Goal: Task Accomplishment & Management: Manage account settings

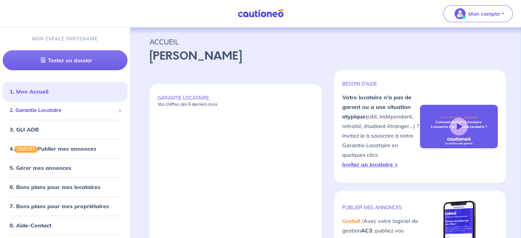
click at [98, 115] on div "2. Garantie Locataire" at bounding box center [65, 110] width 125 height 13
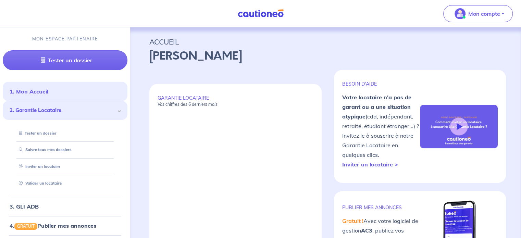
click at [98, 115] on div "2. Garantie Locataire" at bounding box center [65, 110] width 125 height 19
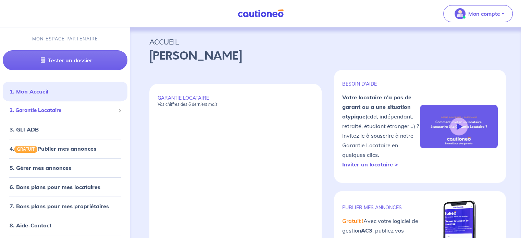
click at [98, 115] on div "2. Garantie Locataire" at bounding box center [65, 110] width 125 height 13
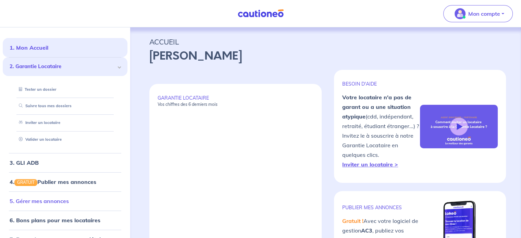
scroll to position [31, 0]
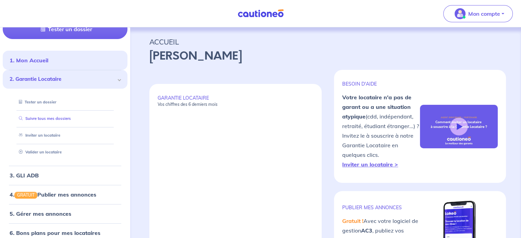
click at [62, 117] on link "Suivre tous mes dossiers" at bounding box center [43, 118] width 55 height 5
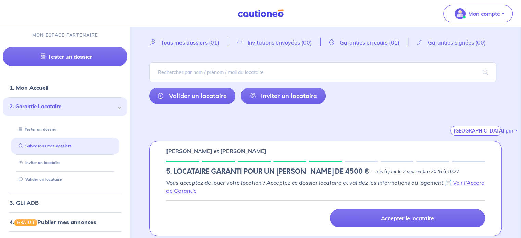
scroll to position [23, 0]
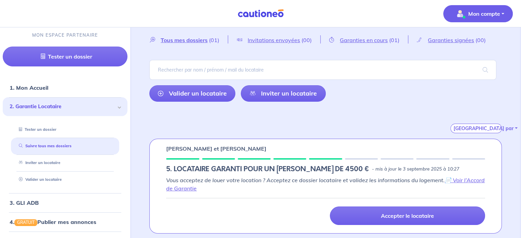
click at [332, 7] on button "Mon compte" at bounding box center [477, 13] width 69 height 17
click at [332, 41] on link "Mes informations" at bounding box center [470, 42] width 55 height 11
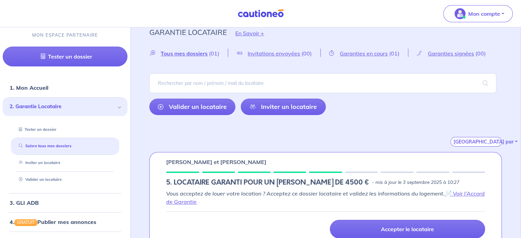
scroll to position [23, 0]
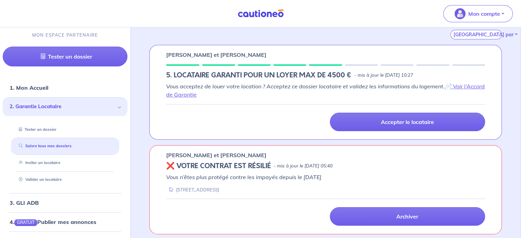
scroll to position [118, 0]
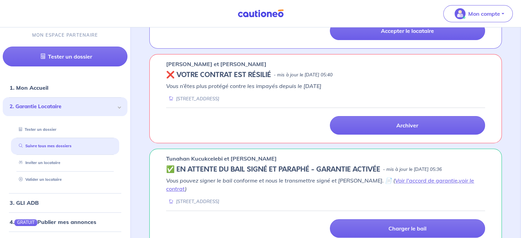
scroll to position [212, 0]
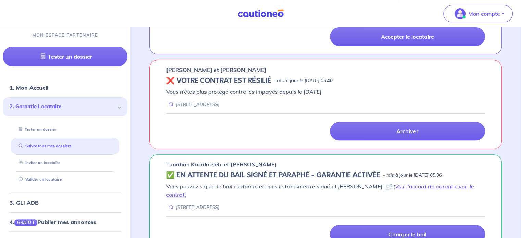
scroll to position [212, 0]
